Goal: Information Seeking & Learning: Find specific fact

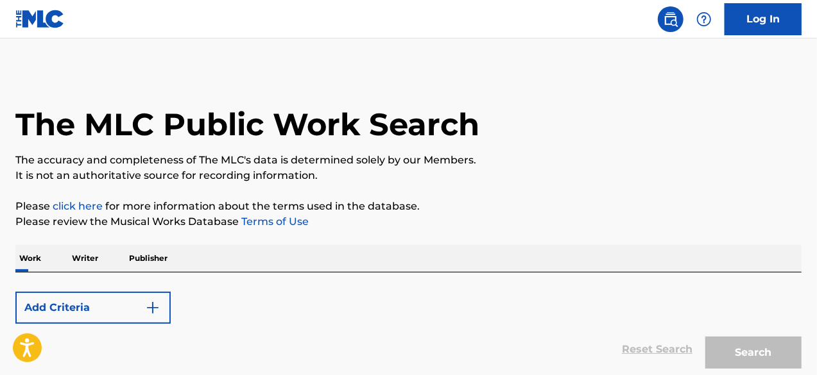
scroll to position [90, 0]
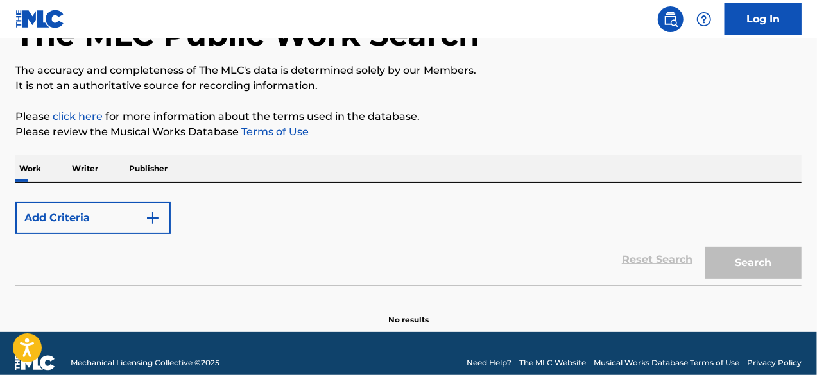
click at [154, 176] on p "Publisher" at bounding box center [148, 168] width 46 height 27
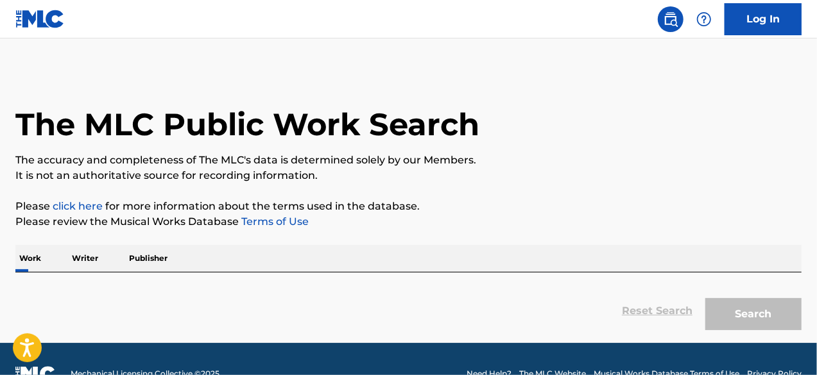
click at [85, 274] on div "Reset Search Search" at bounding box center [408, 305] width 786 height 64
click at [85, 257] on p "Writer" at bounding box center [85, 258] width 34 height 27
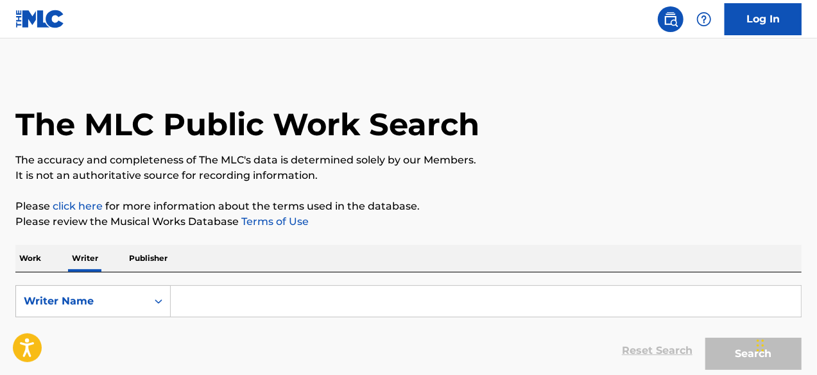
click at [205, 305] on input "Search Form" at bounding box center [486, 301] width 630 height 31
paste input "NOERGAARD PER"
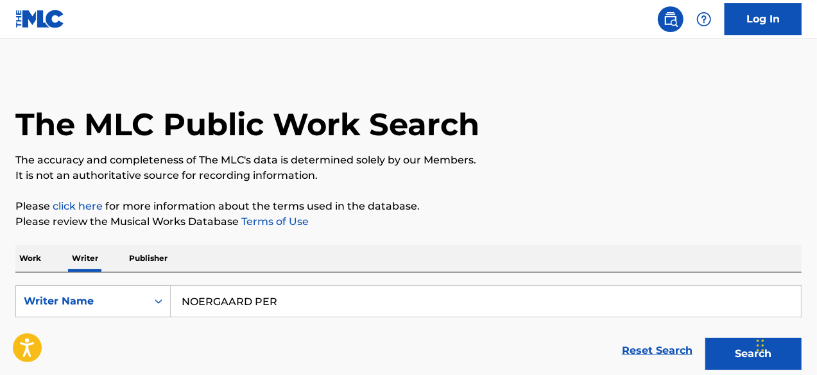
click at [705, 338] on button "Search" at bounding box center [753, 354] width 96 height 32
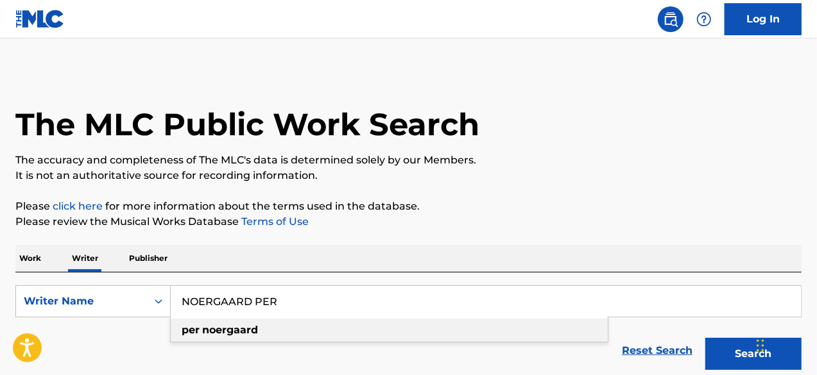
click at [216, 330] on strong "noergaard" at bounding box center [230, 330] width 56 height 12
type input "per noergaard"
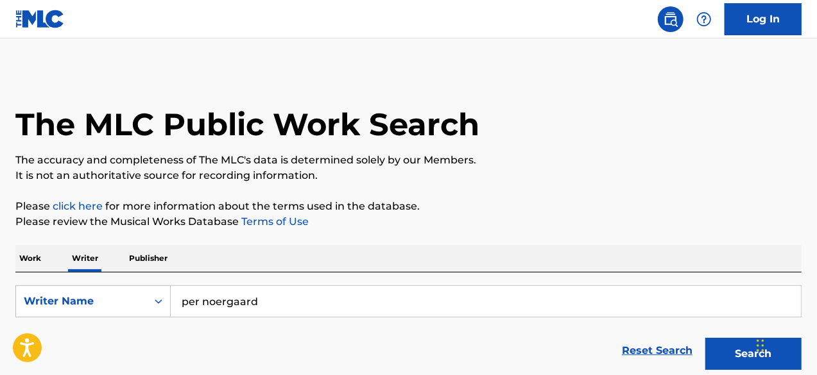
click at [705, 338] on button "Search" at bounding box center [753, 354] width 96 height 32
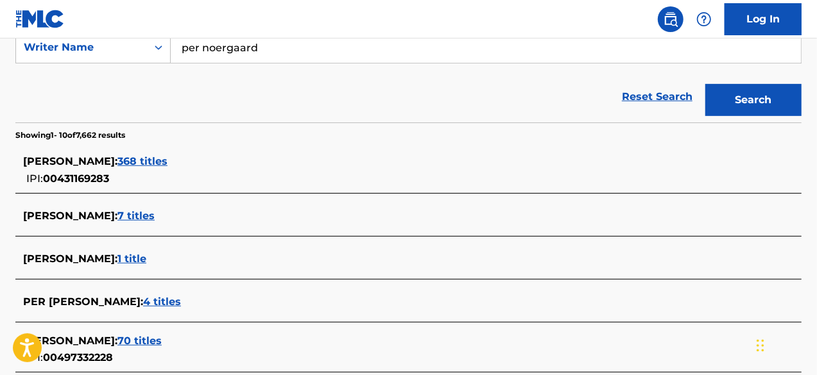
scroll to position [386, 0]
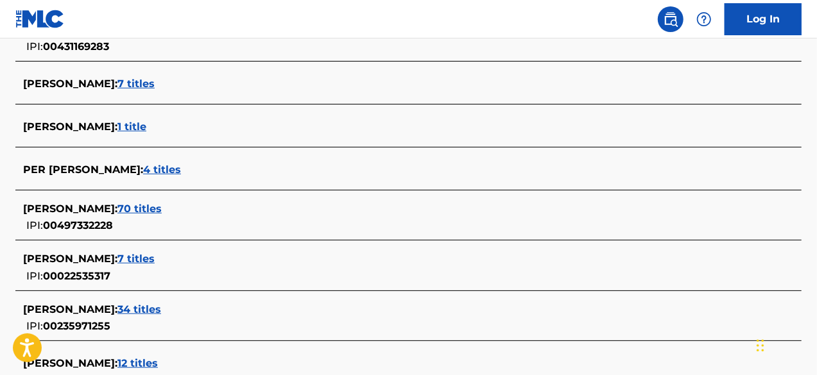
click at [146, 126] on span "1 title" at bounding box center [131, 127] width 29 height 12
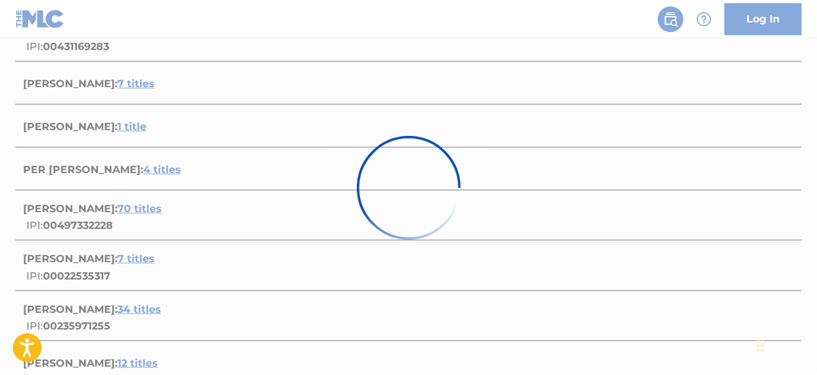
scroll to position [282, 0]
